Goal: Browse casually

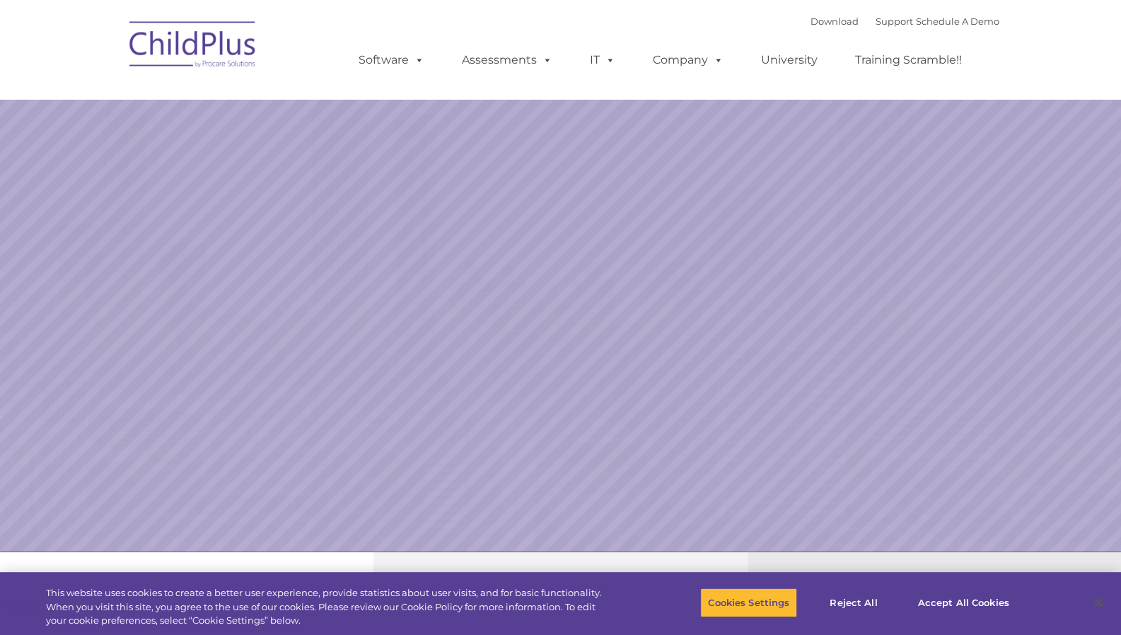
select select "MEDIUM"
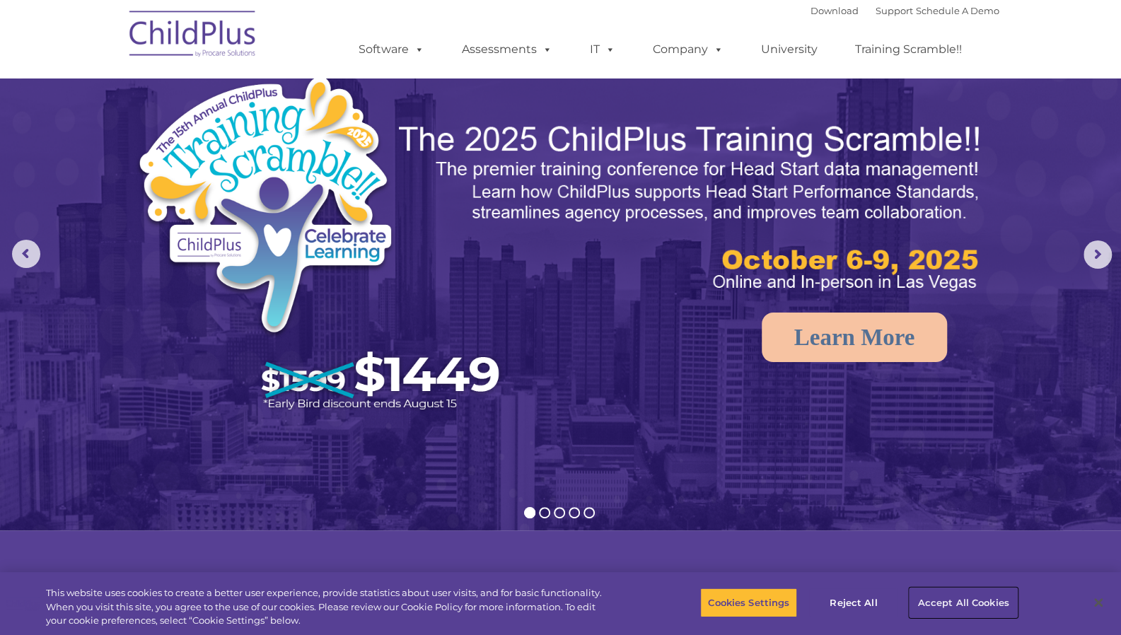
click at [985, 589] on button "Accept All Cookies" at bounding box center [963, 603] width 107 height 30
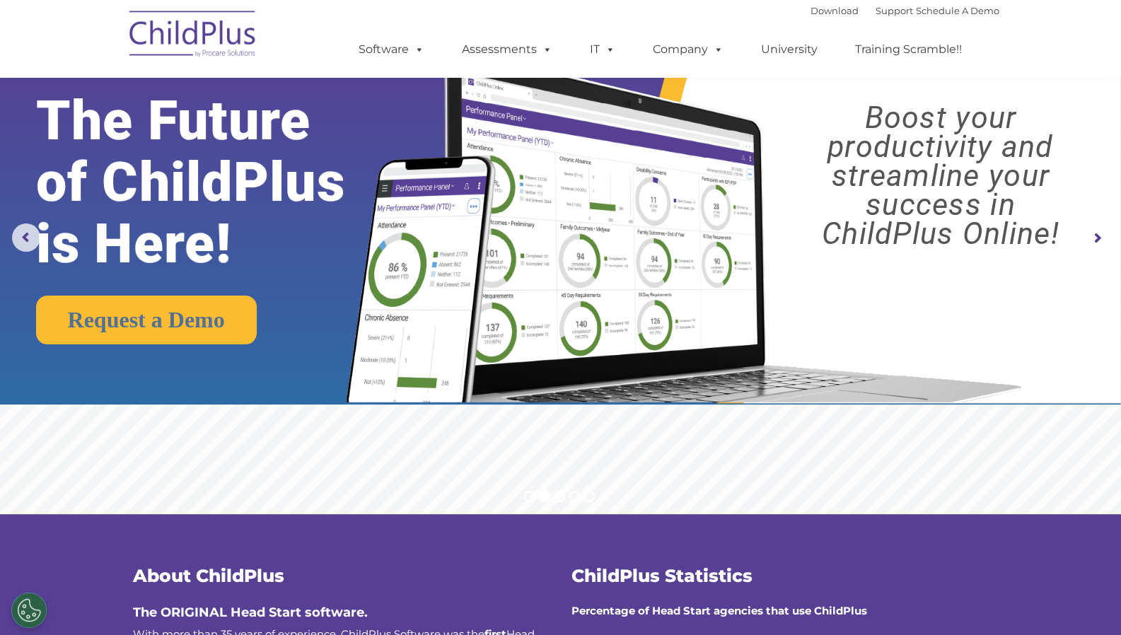
scroll to position [12, 0]
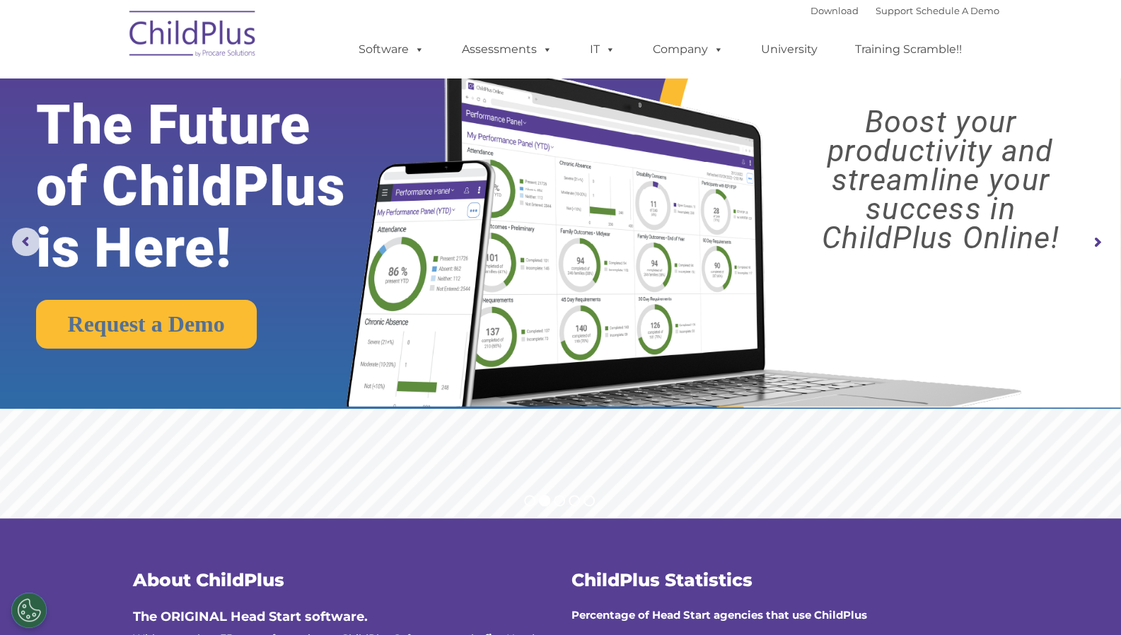
click at [1094, 244] on rs-arrow at bounding box center [1098, 243] width 28 height 28
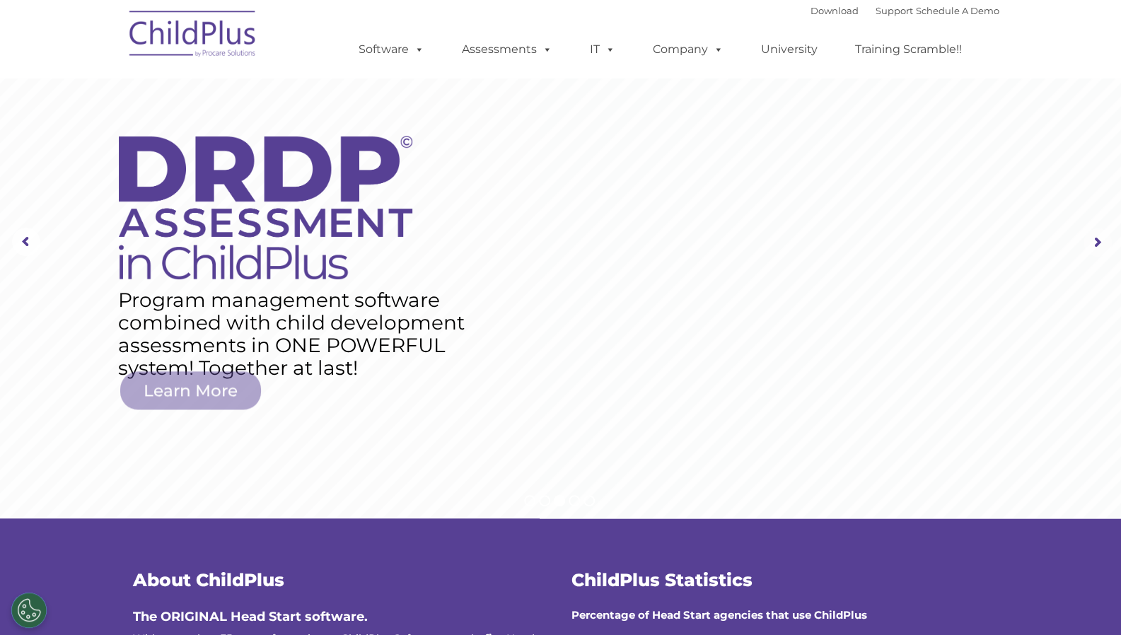
click at [1098, 243] on rs-arrow at bounding box center [1098, 243] width 28 height 28
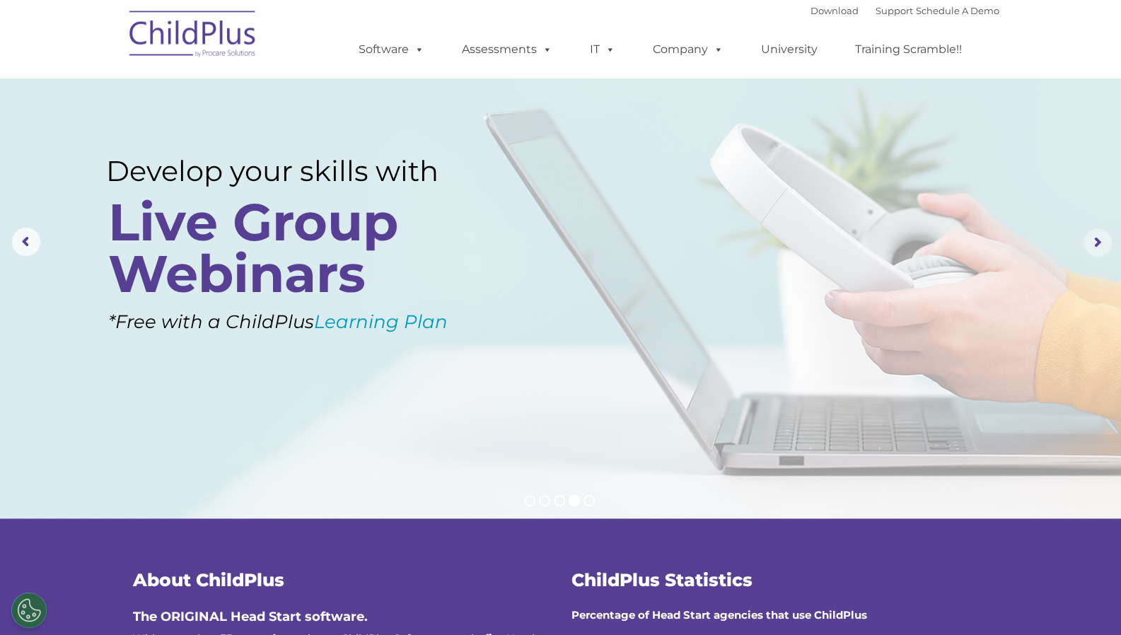
click at [1098, 243] on rs-arrow at bounding box center [1098, 243] width 28 height 28
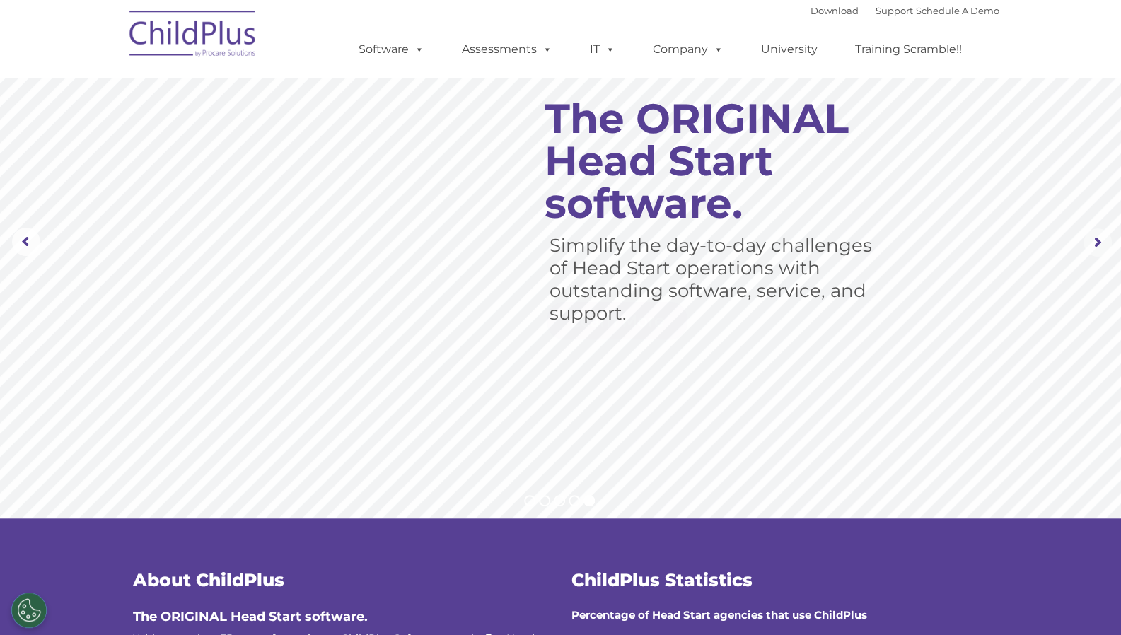
click at [1098, 243] on rs-arrow at bounding box center [1098, 243] width 28 height 28
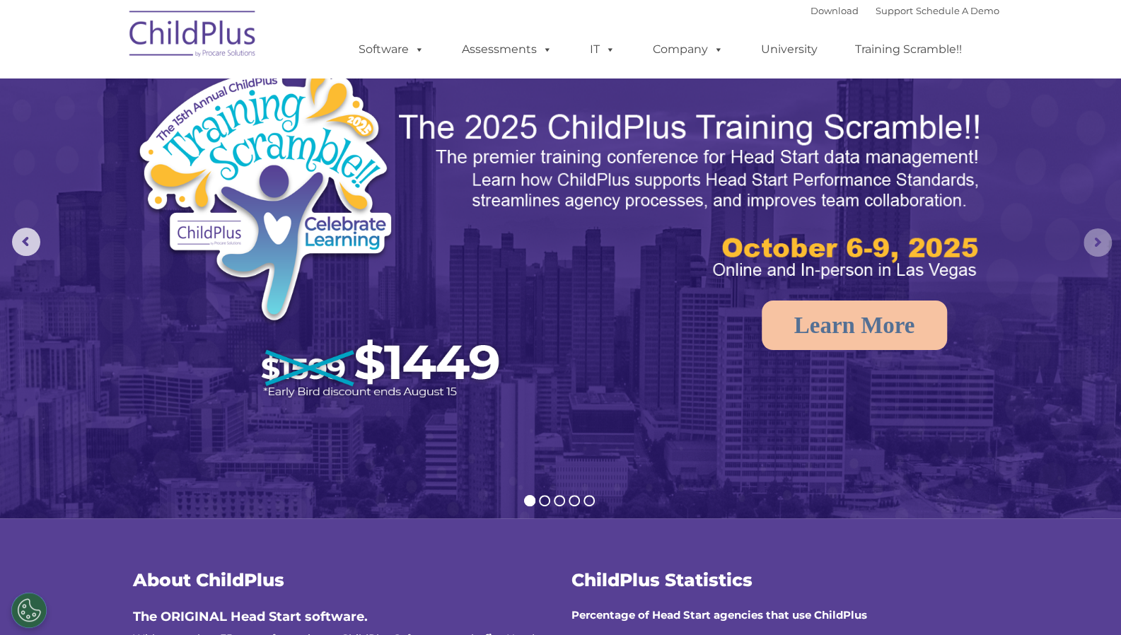
click at [1100, 247] on rs-arrow at bounding box center [1098, 243] width 28 height 28
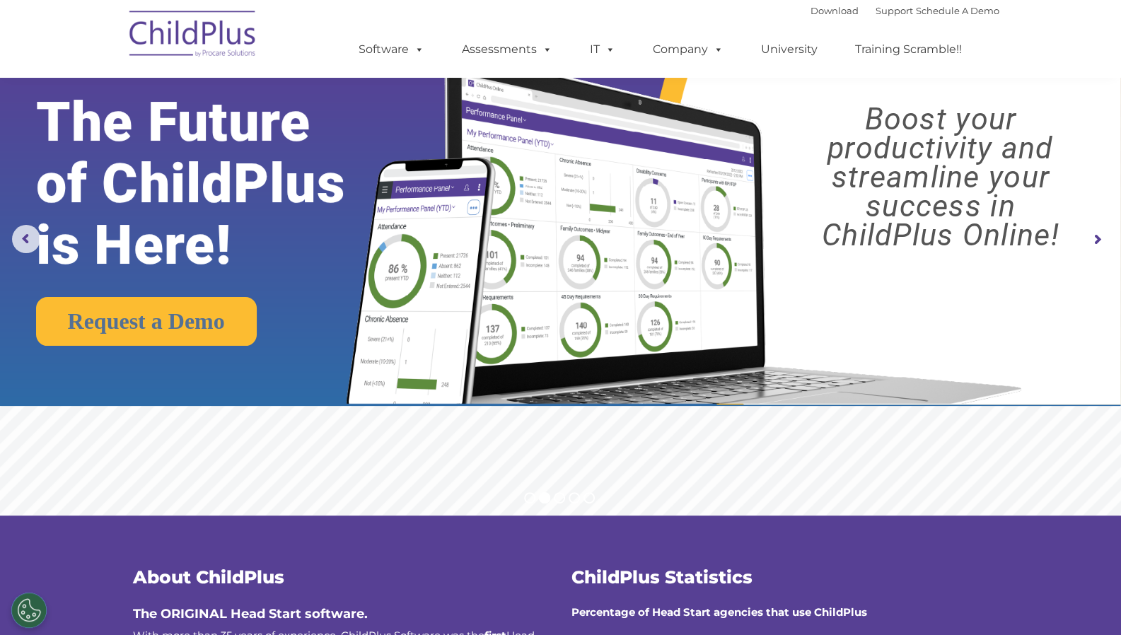
scroll to position [0, 0]
